Goal: Transaction & Acquisition: Purchase product/service

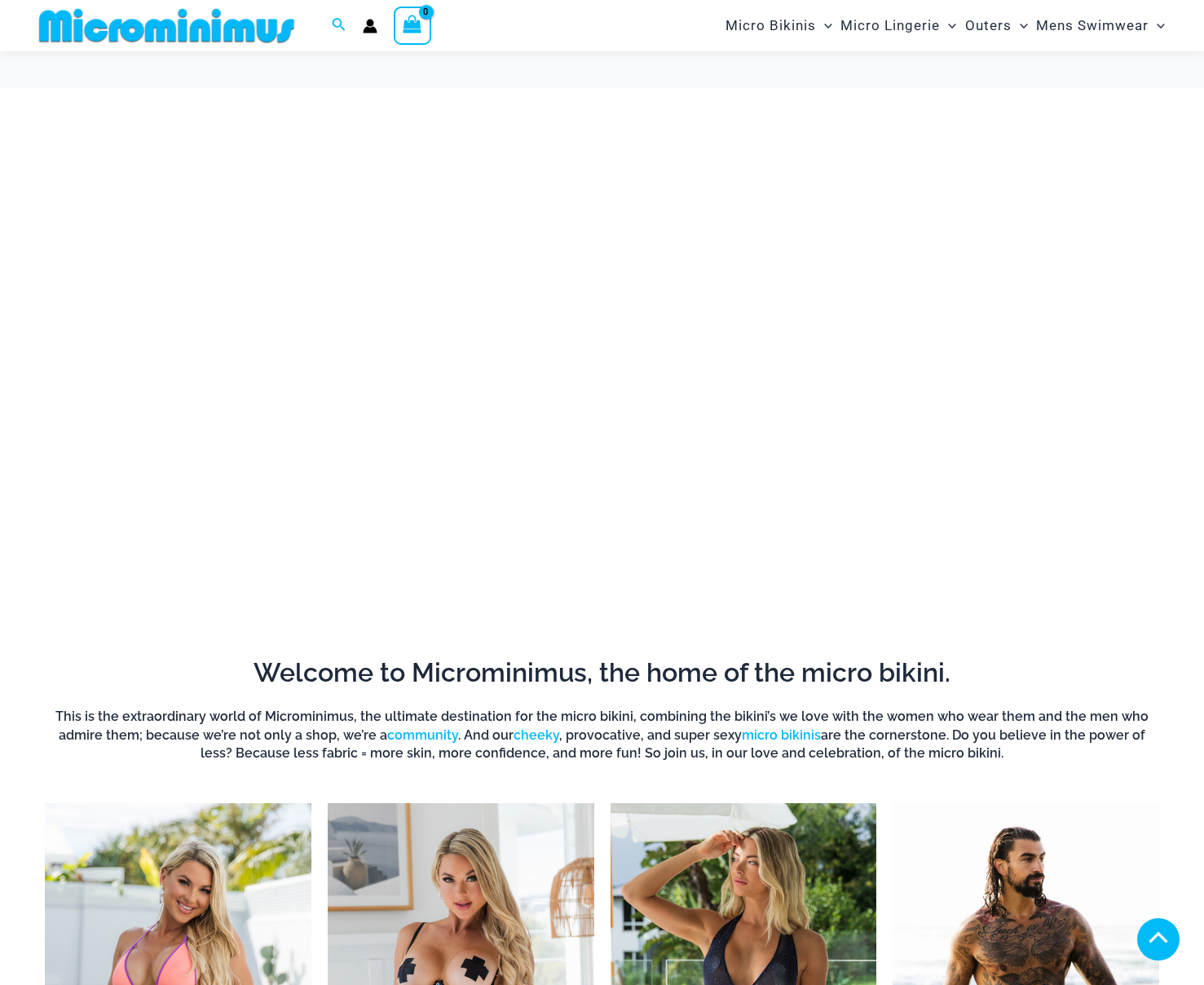
scroll to position [361, 0]
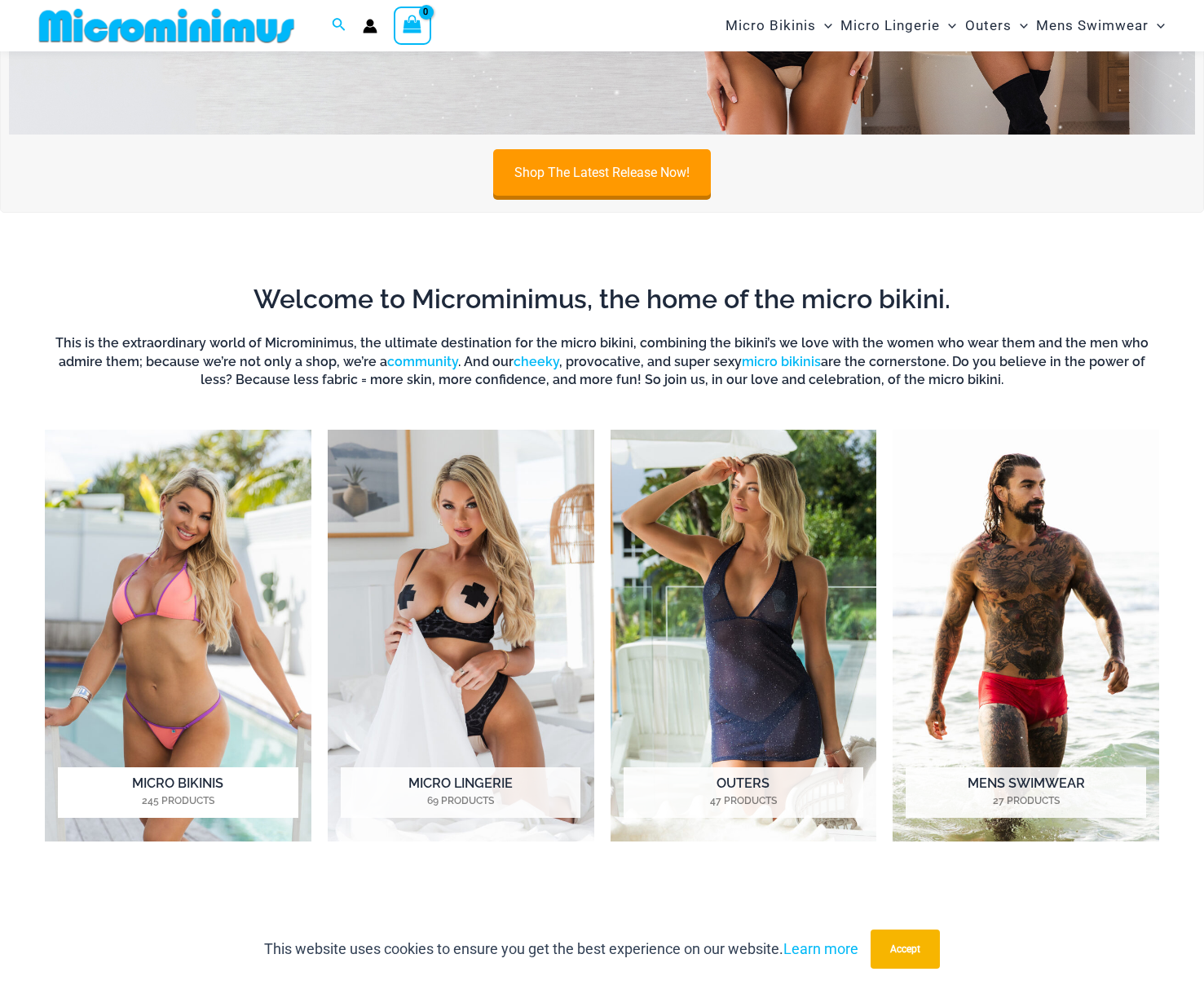
click at [134, 791] on h2 "Micro Bikinis 245 Products" at bounding box center [178, 792] width 240 height 51
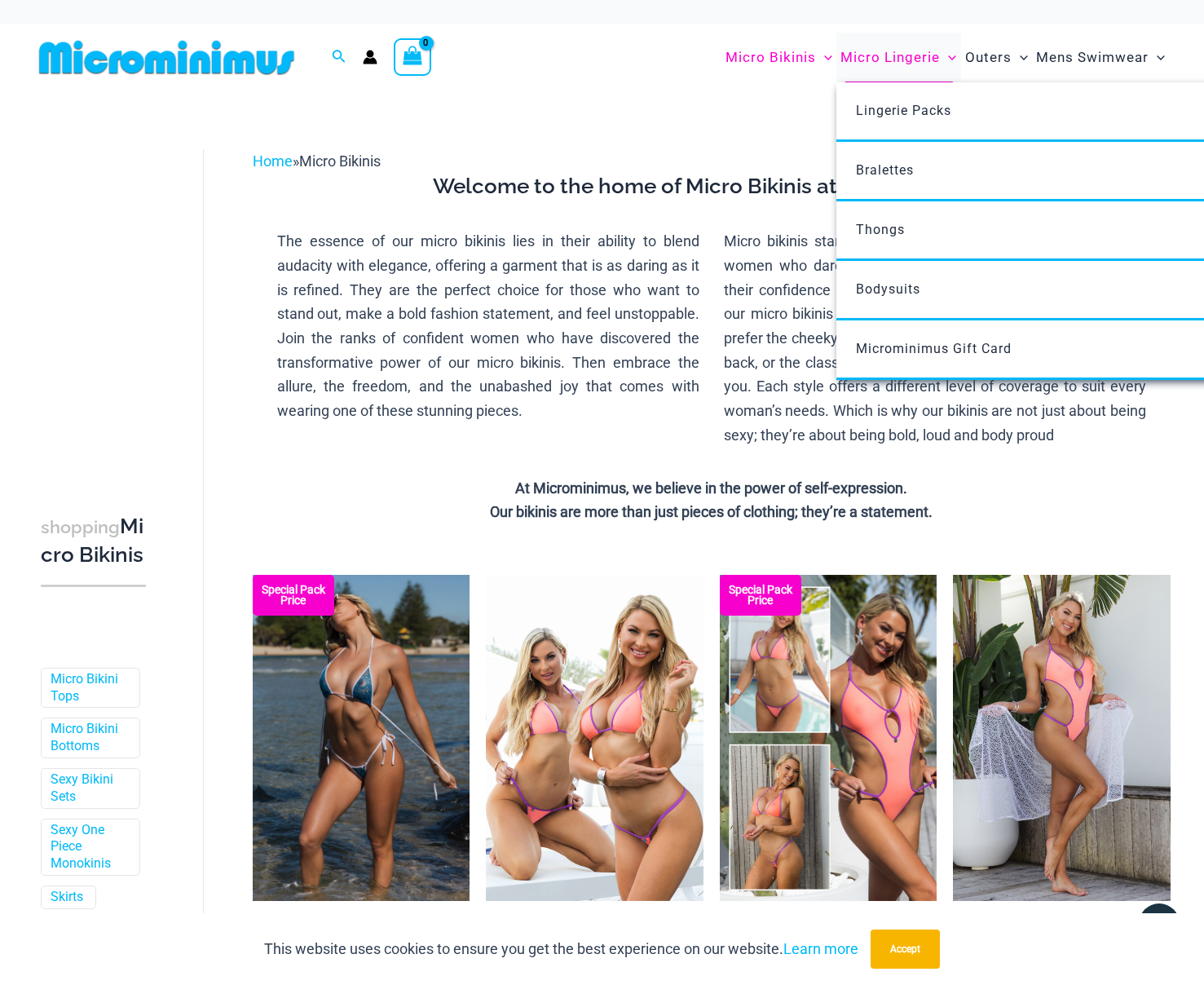
click at [900, 59] on span "Micro Lingerie" at bounding box center [890, 57] width 100 height 42
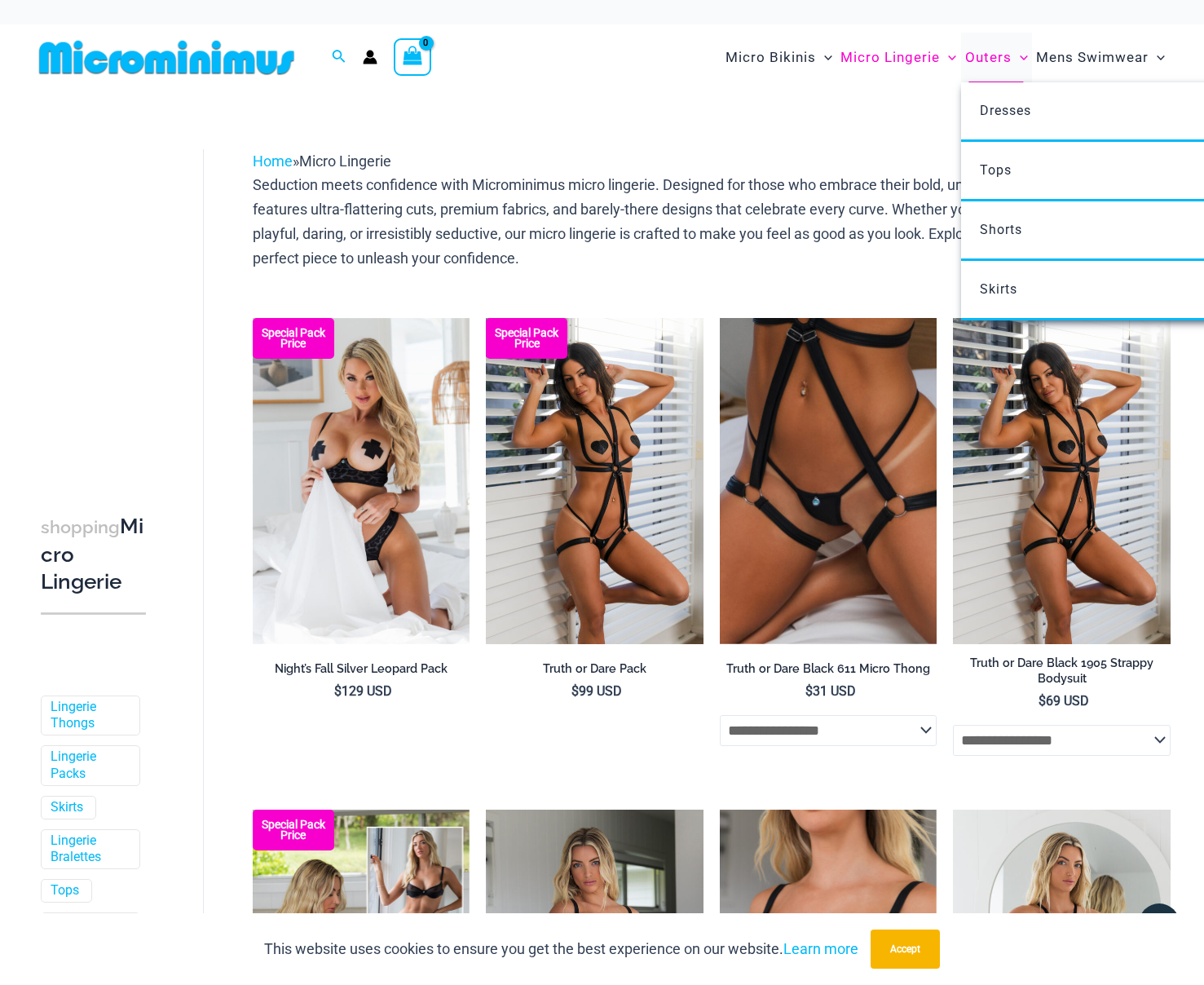
click at [988, 56] on span "Outers" at bounding box center [988, 57] width 46 height 42
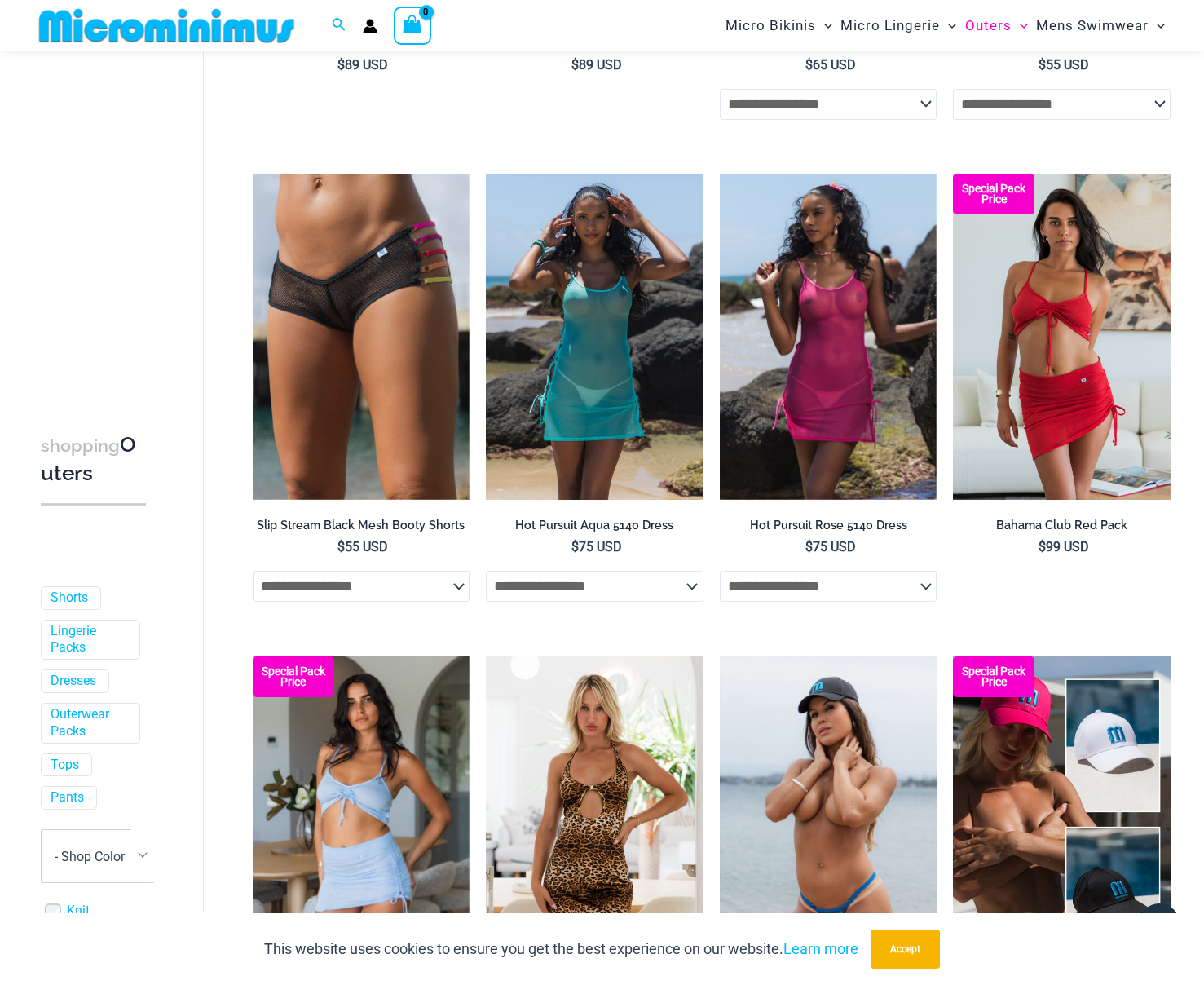
scroll to position [3455, 0]
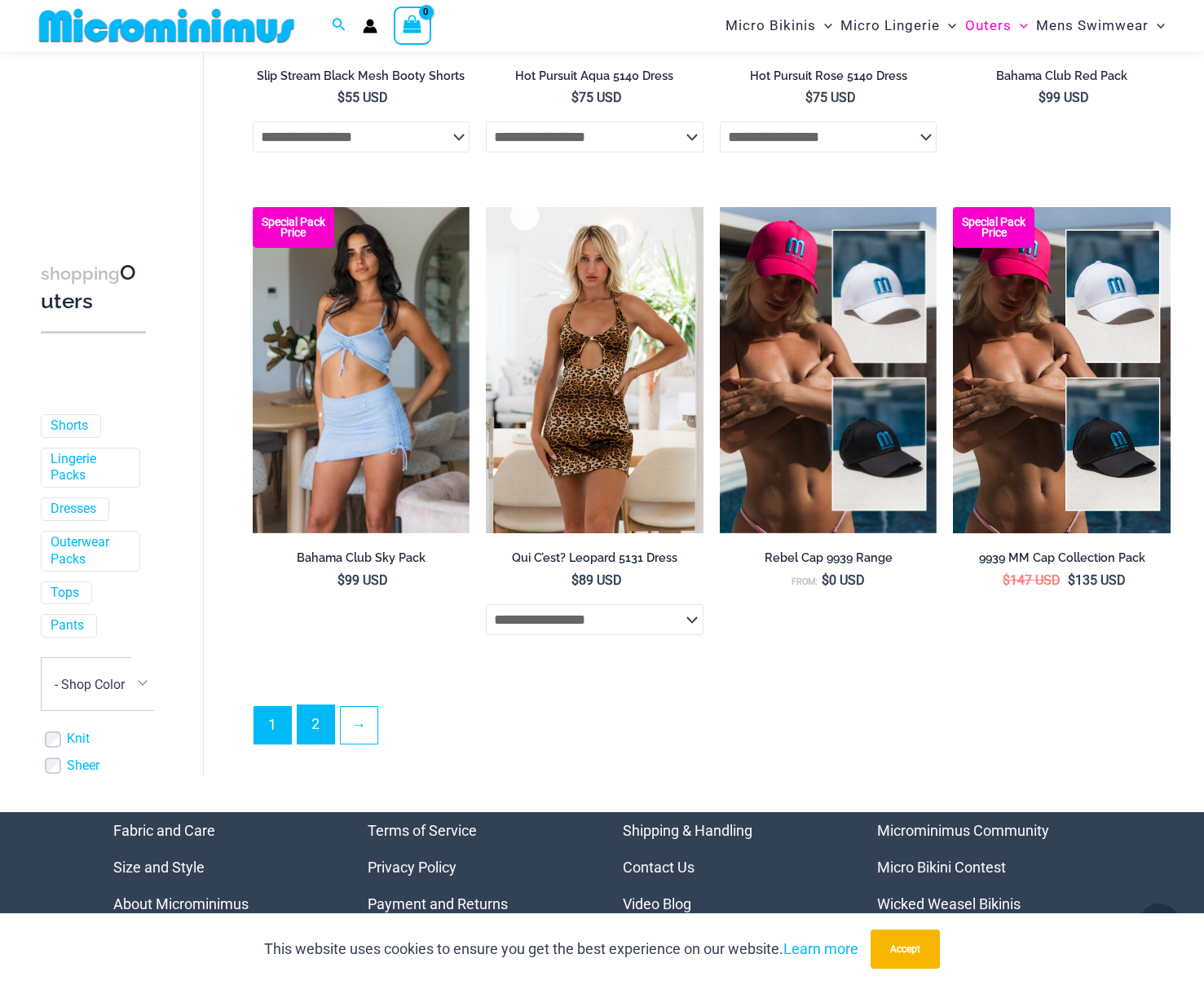
click at [324, 744] on link "2" at bounding box center [317, 724] width 37 height 38
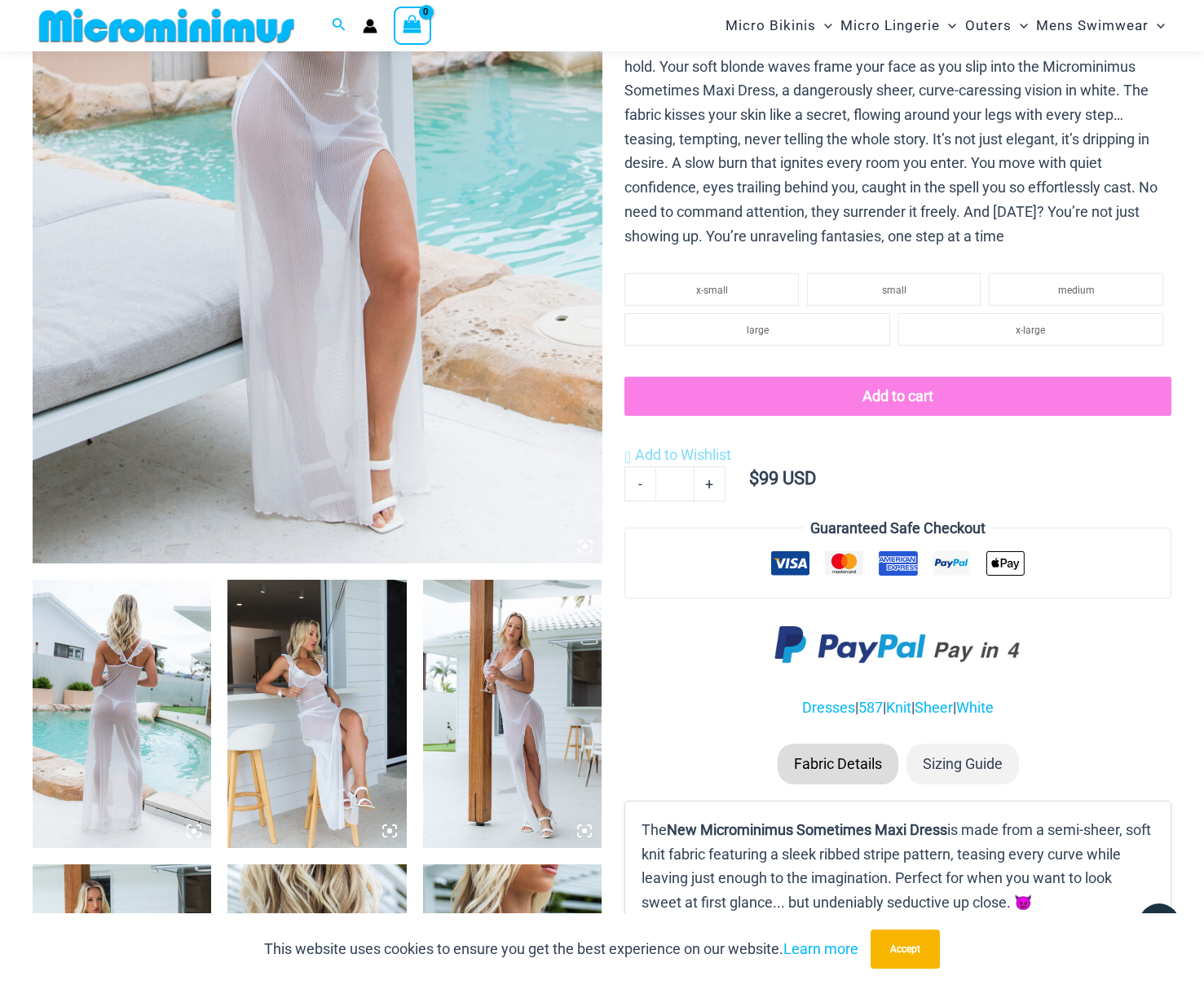
scroll to position [699, 0]
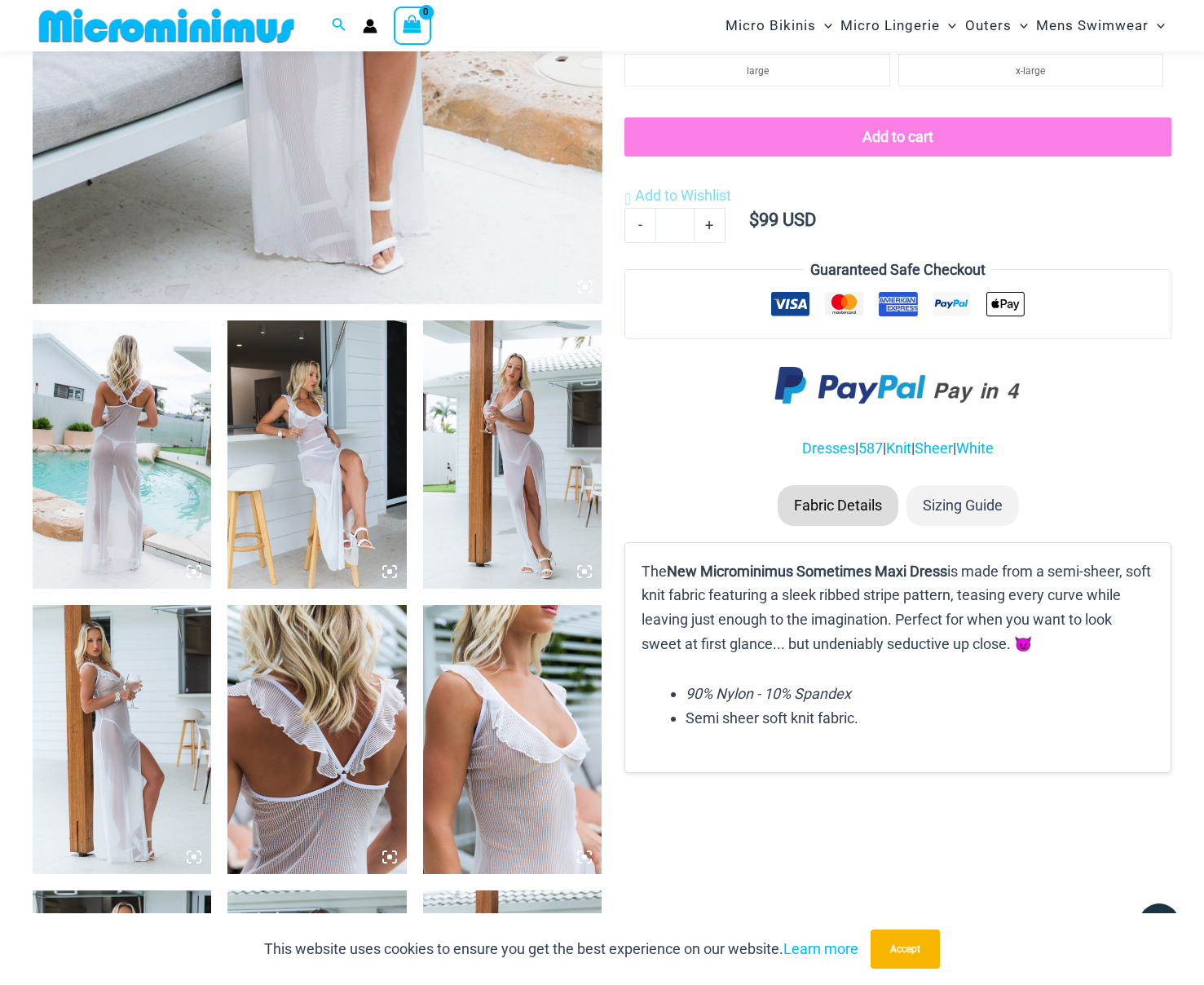
click at [333, 444] on img at bounding box center [317, 455] width 179 height 268
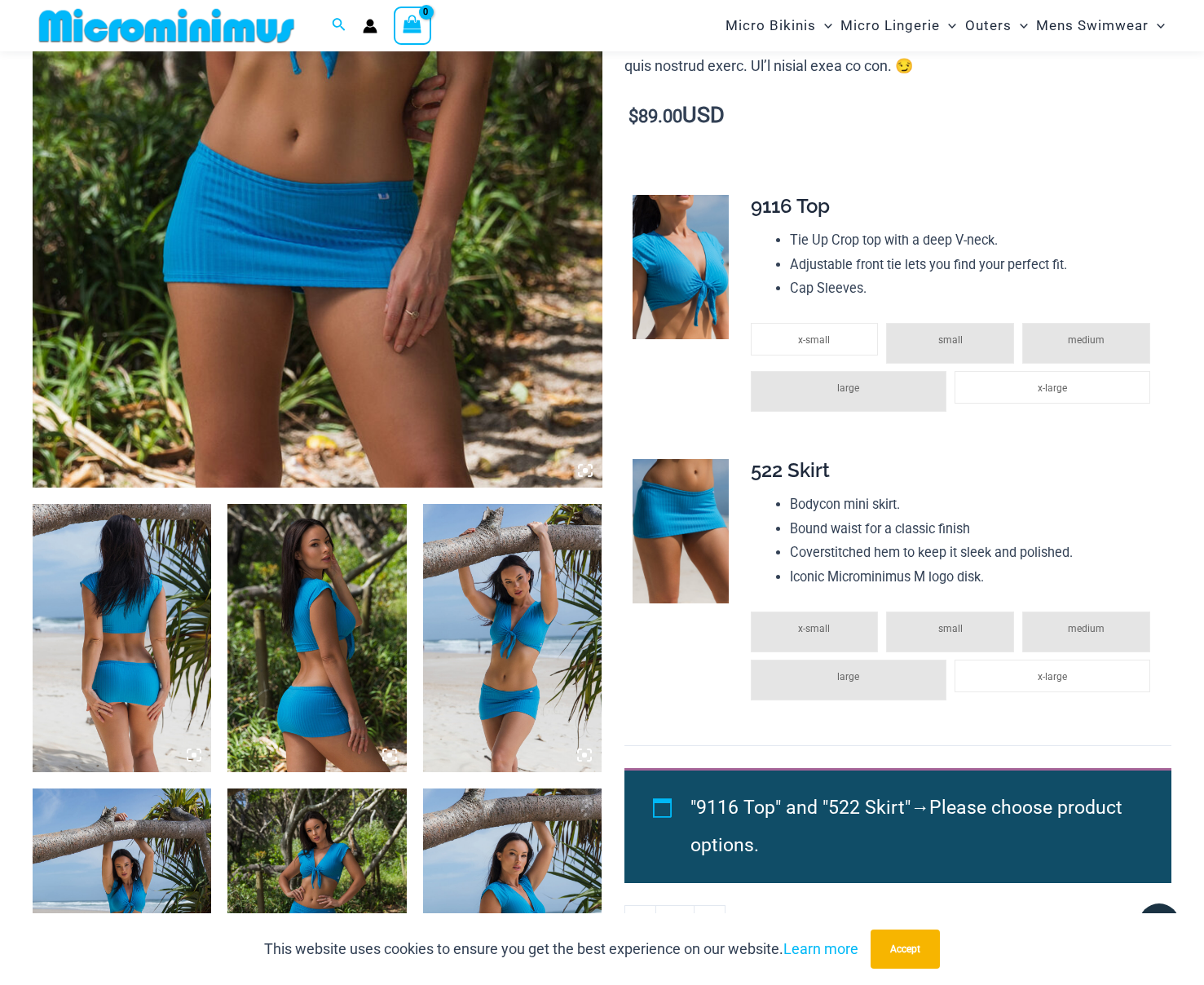
scroll to position [107, 0]
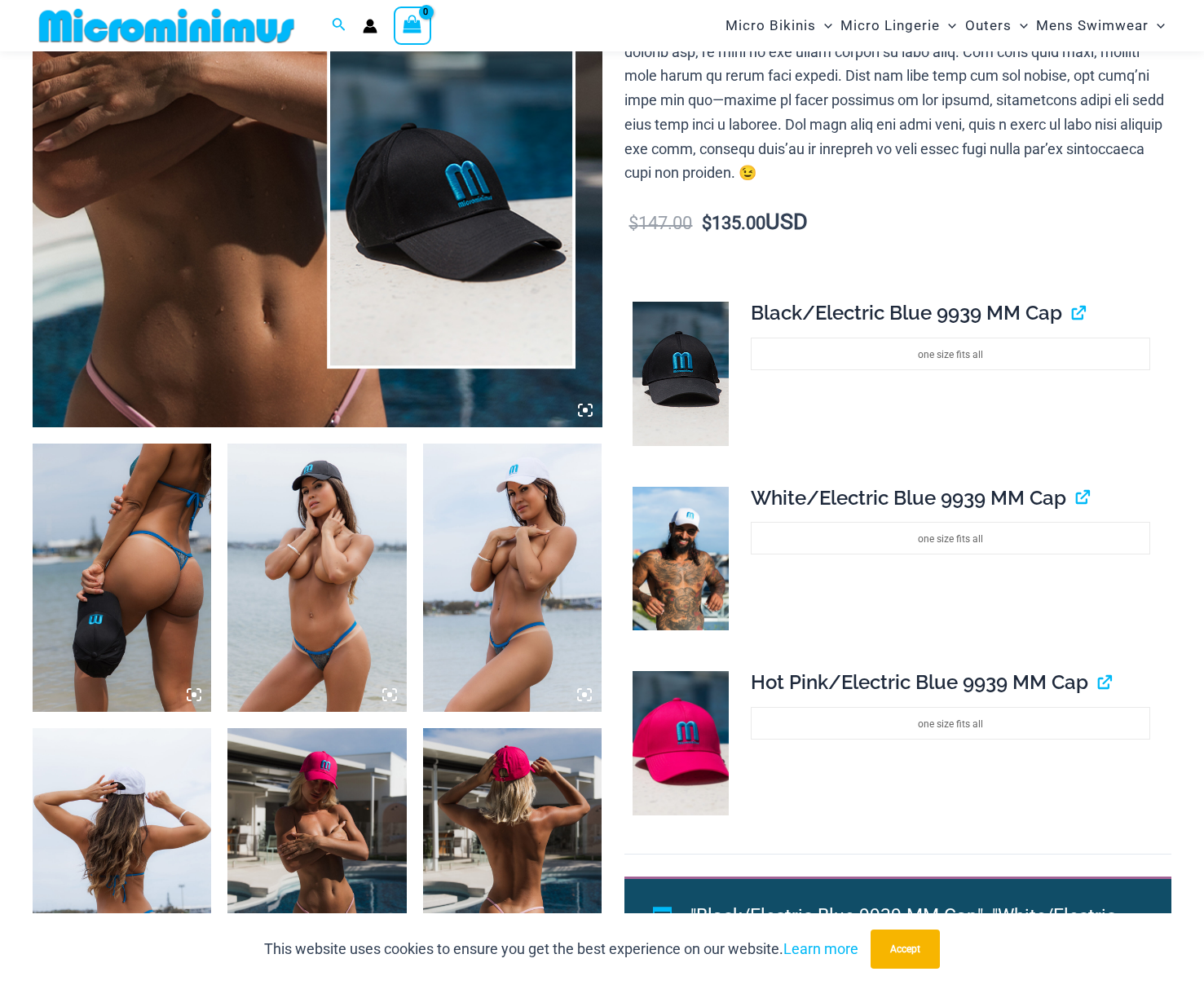
scroll to position [873, 0]
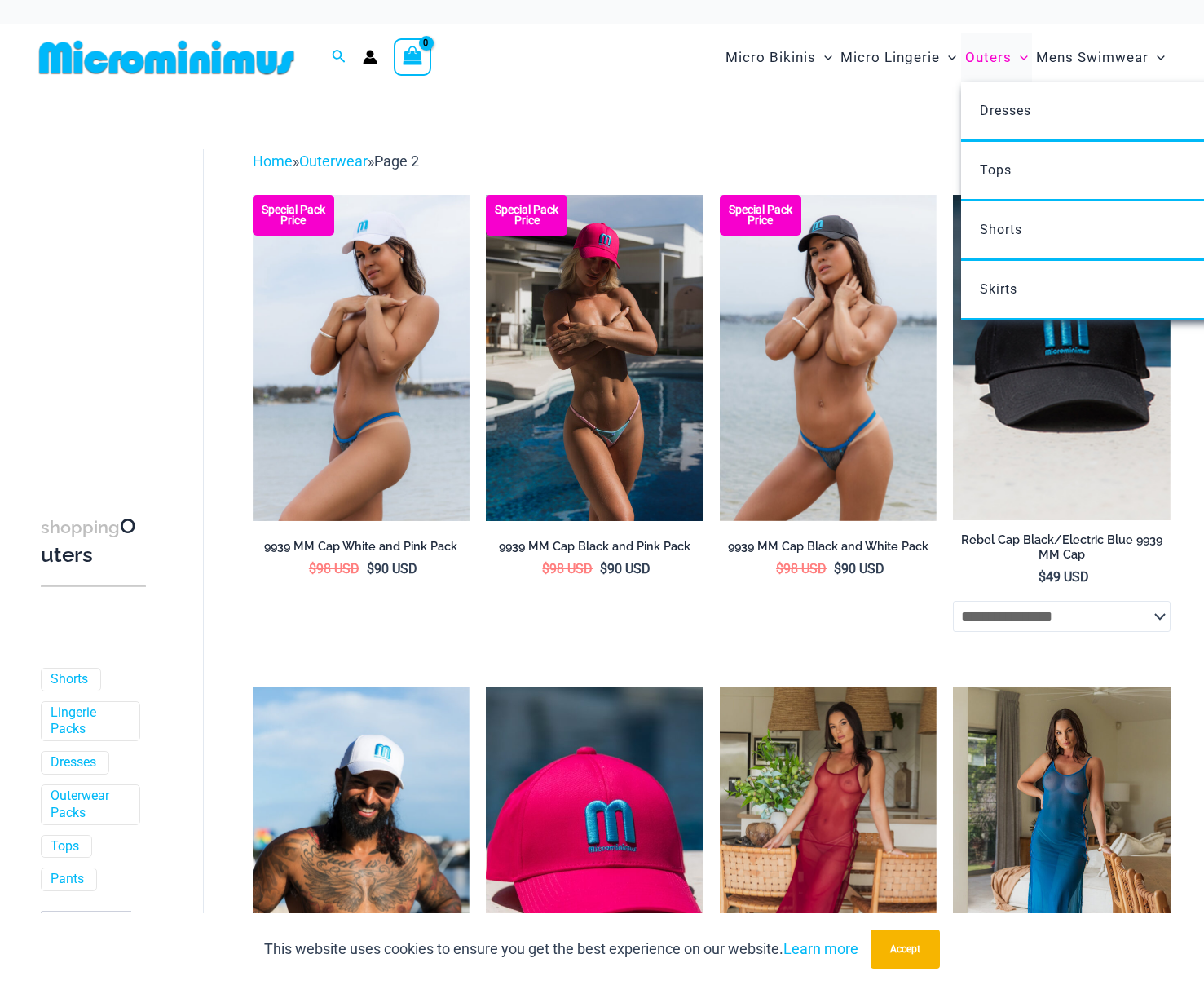
click at [991, 69] on span "Outers" at bounding box center [988, 57] width 46 height 42
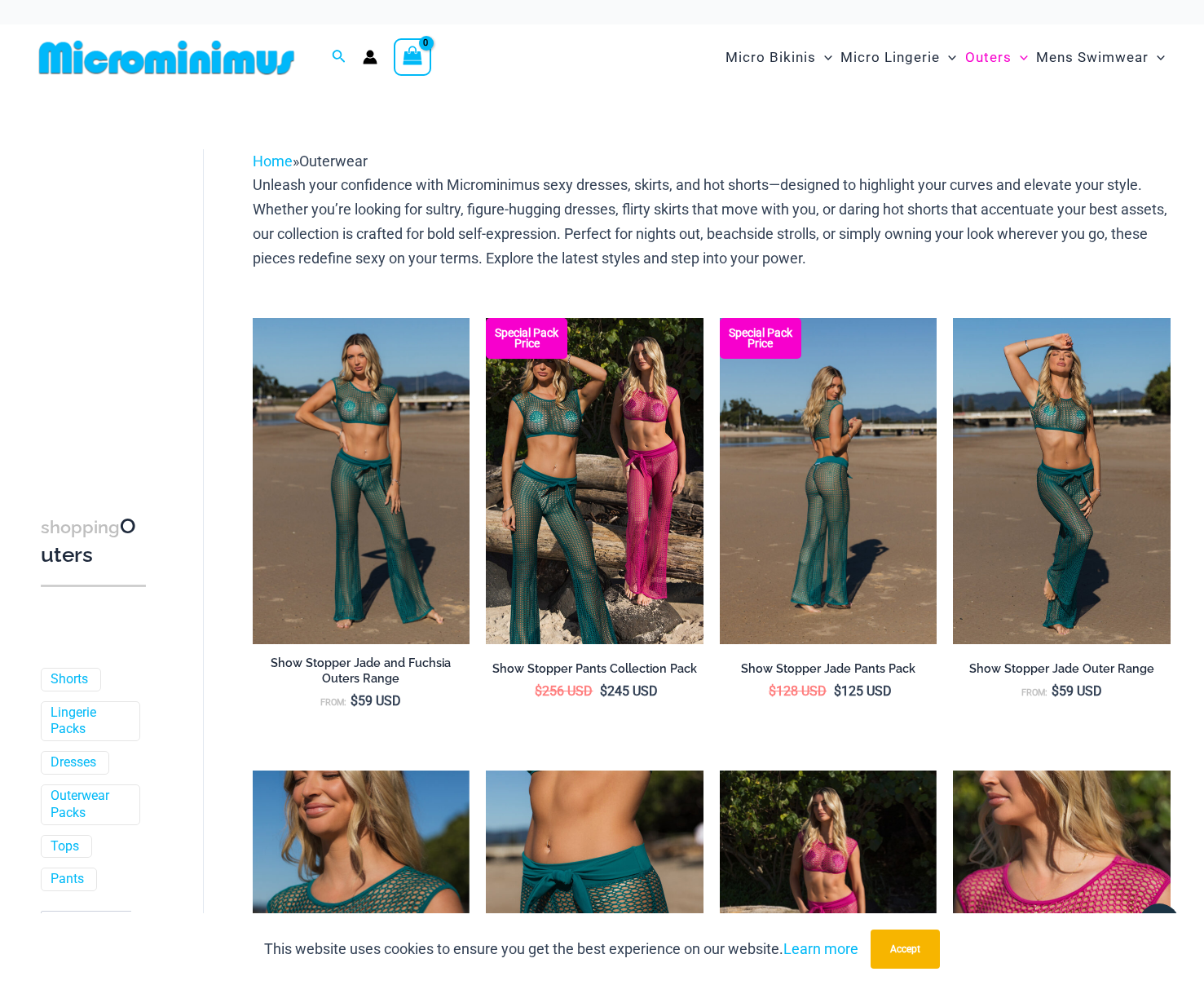
click at [856, 518] on img at bounding box center [828, 481] width 217 height 326
